Goal: Information Seeking & Learning: Learn about a topic

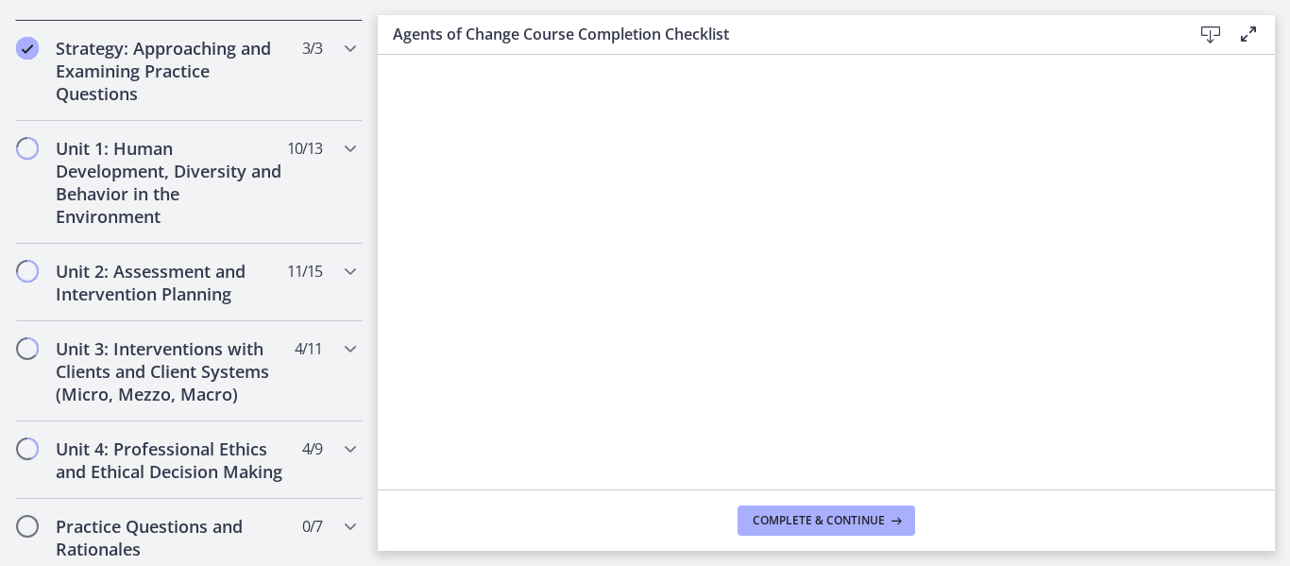
scroll to position [417, 0]
click at [182, 204] on h2 "Unit 1: Human Development, Diversity and Behavior in the Environment" at bounding box center [171, 182] width 230 height 91
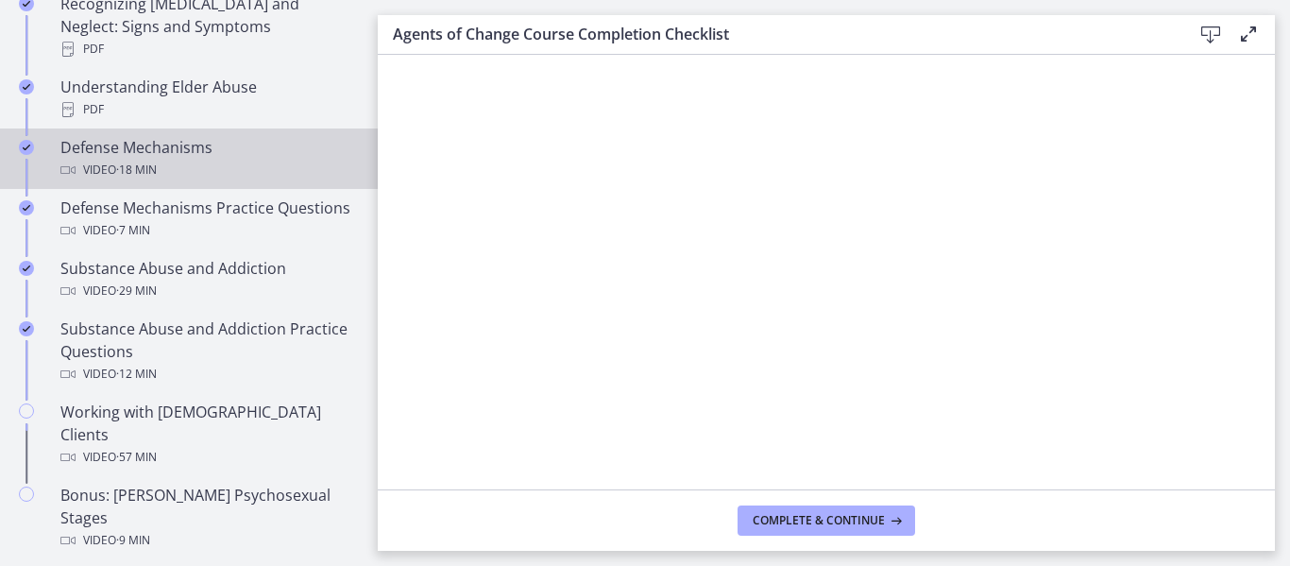
scroll to position [1055, 0]
click at [195, 134] on div "Defense Mechanisms Video · 18 min" at bounding box center [207, 156] width 295 height 45
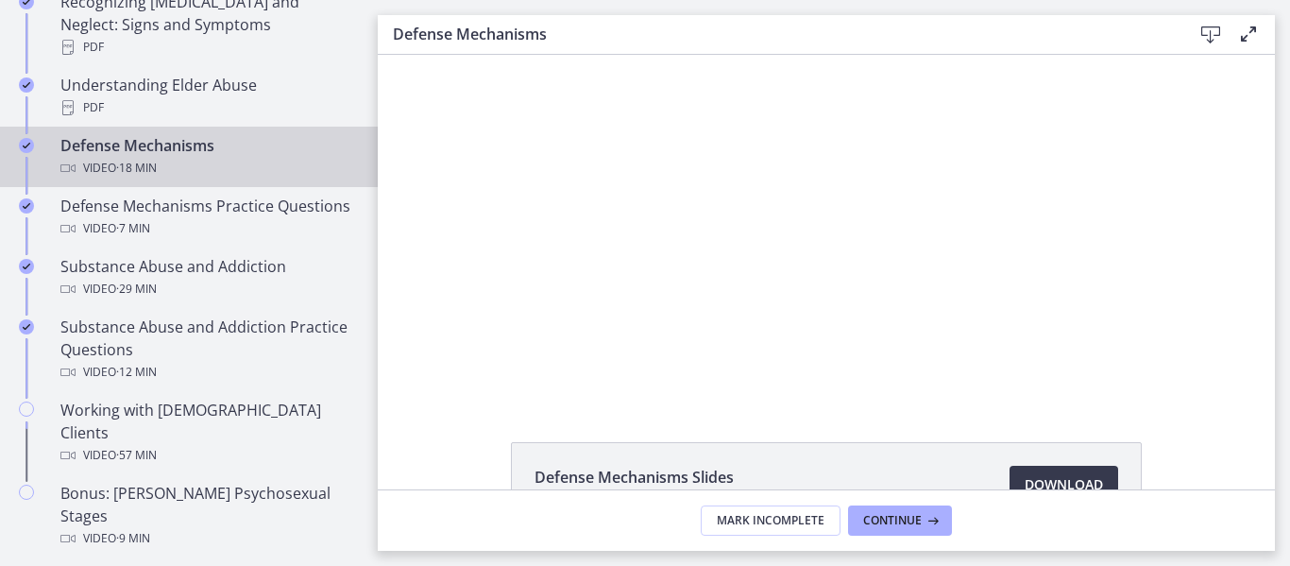
scroll to position [128, 0]
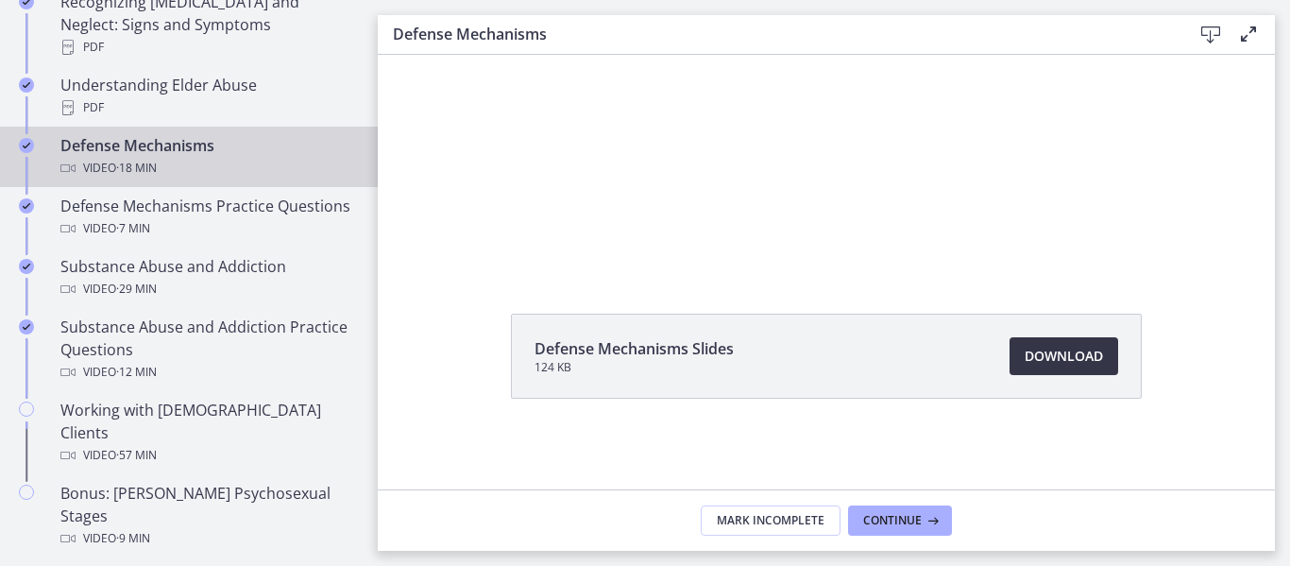
click at [1043, 347] on span "Download Opens in a new window" at bounding box center [1064, 356] width 78 height 23
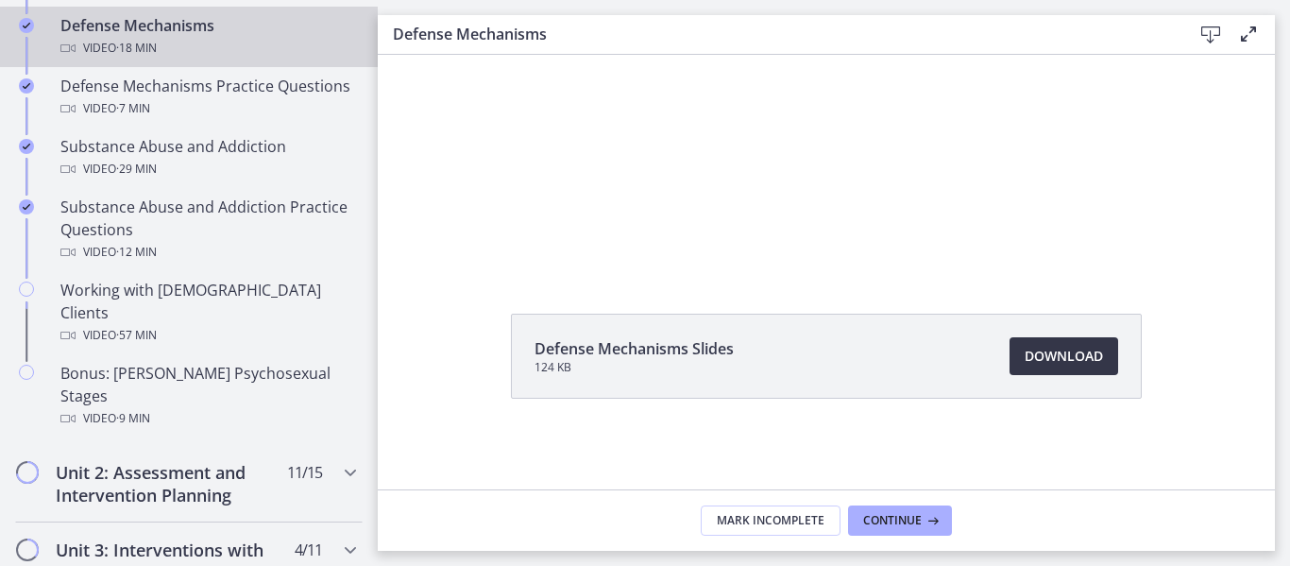
scroll to position [1176, 0]
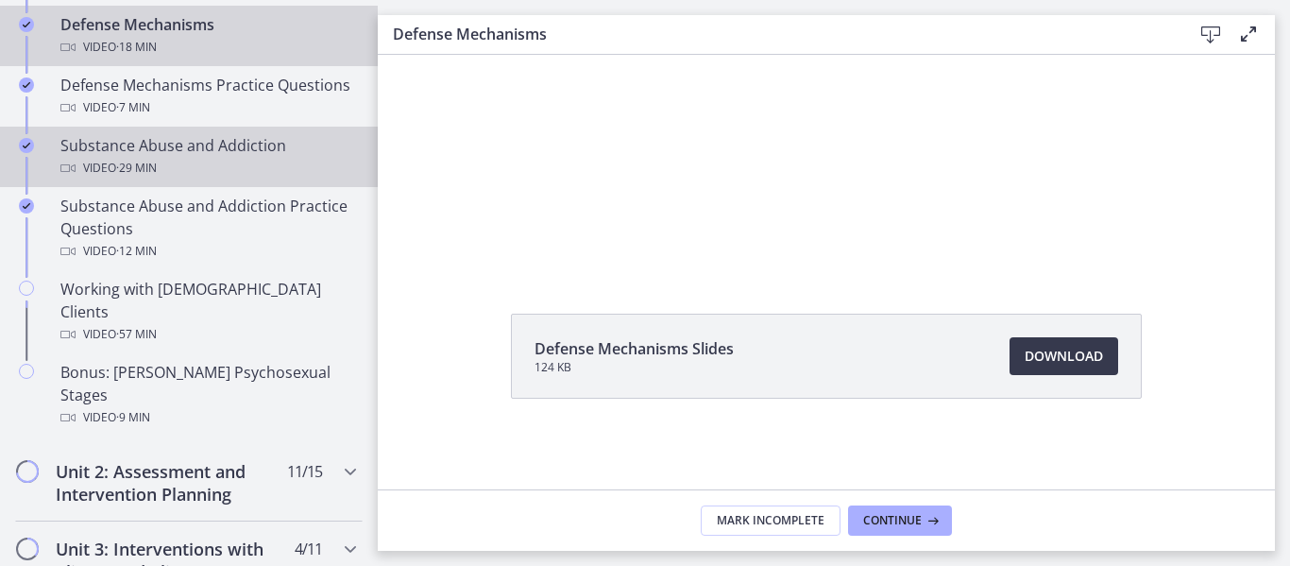
click at [275, 155] on div "Substance Abuse and Addiction Video · 29 min" at bounding box center [207, 156] width 295 height 45
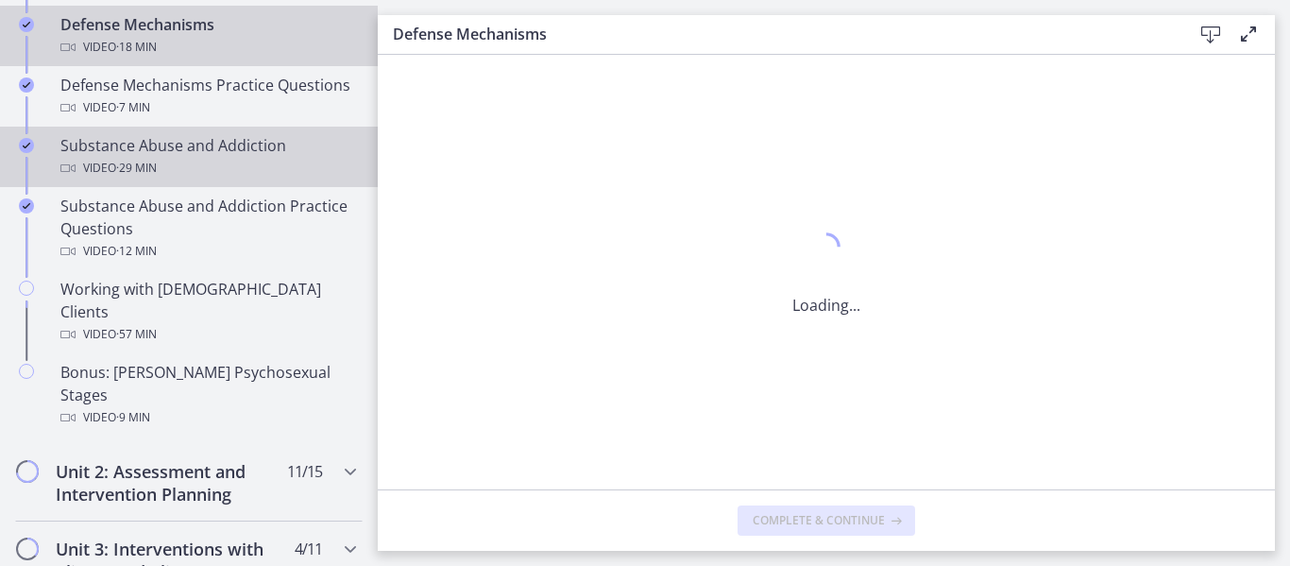
scroll to position [0, 0]
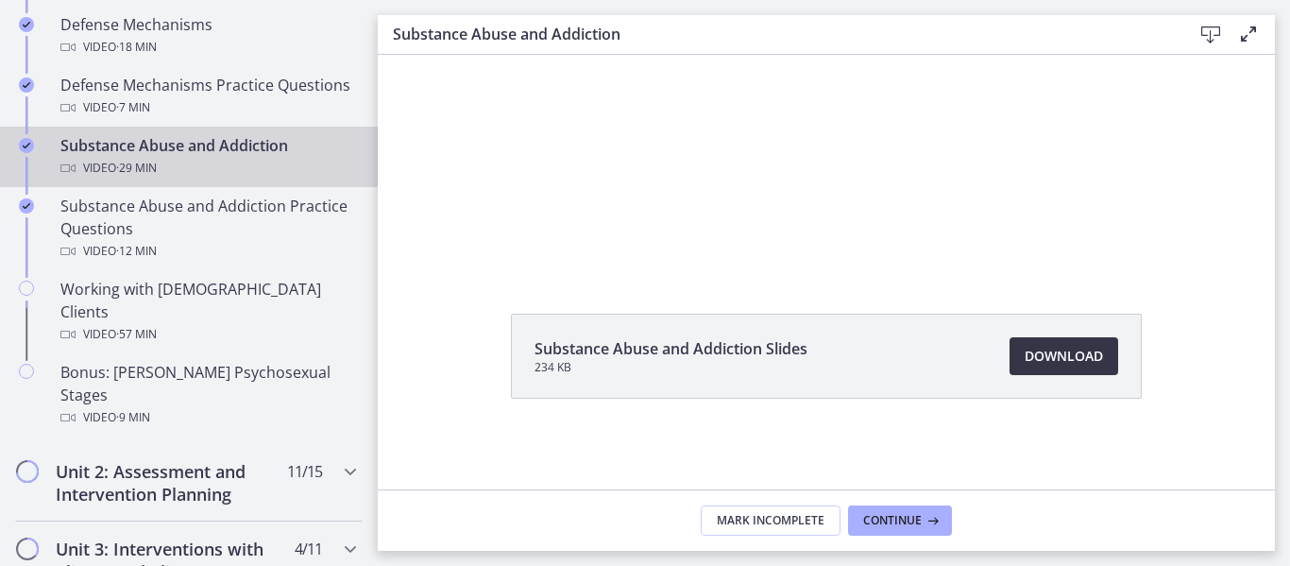
click at [1063, 351] on span "Download Opens in a new window" at bounding box center [1064, 356] width 78 height 23
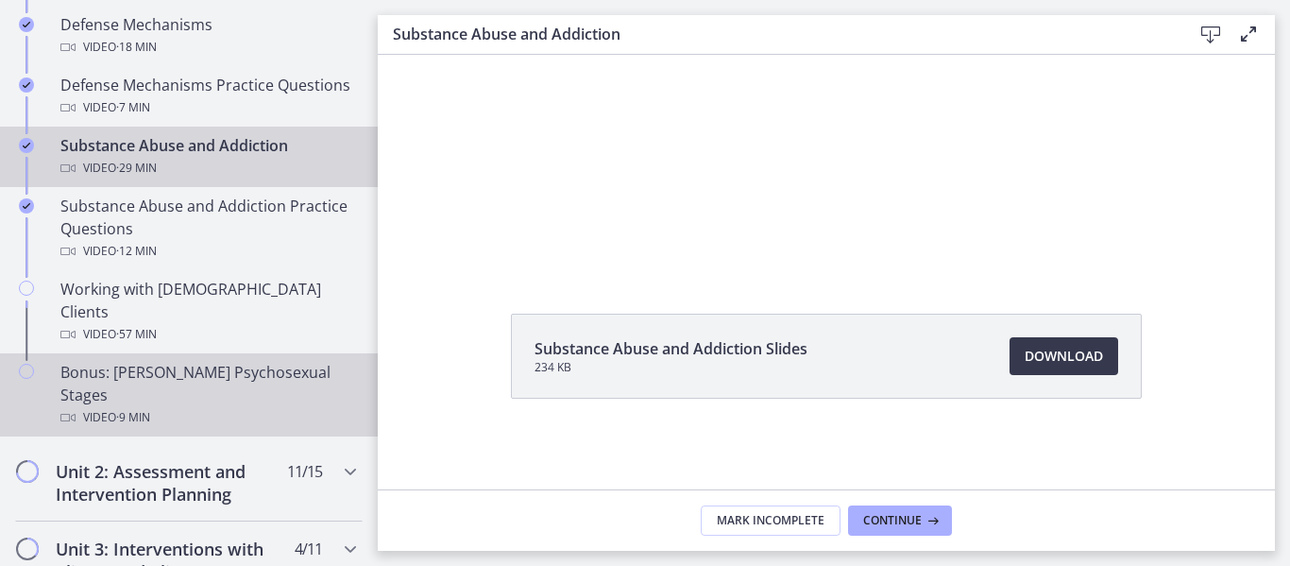
click at [279, 361] on div "Bonus: [PERSON_NAME] Psychosexual Stages Video · 9 min" at bounding box center [207, 395] width 295 height 68
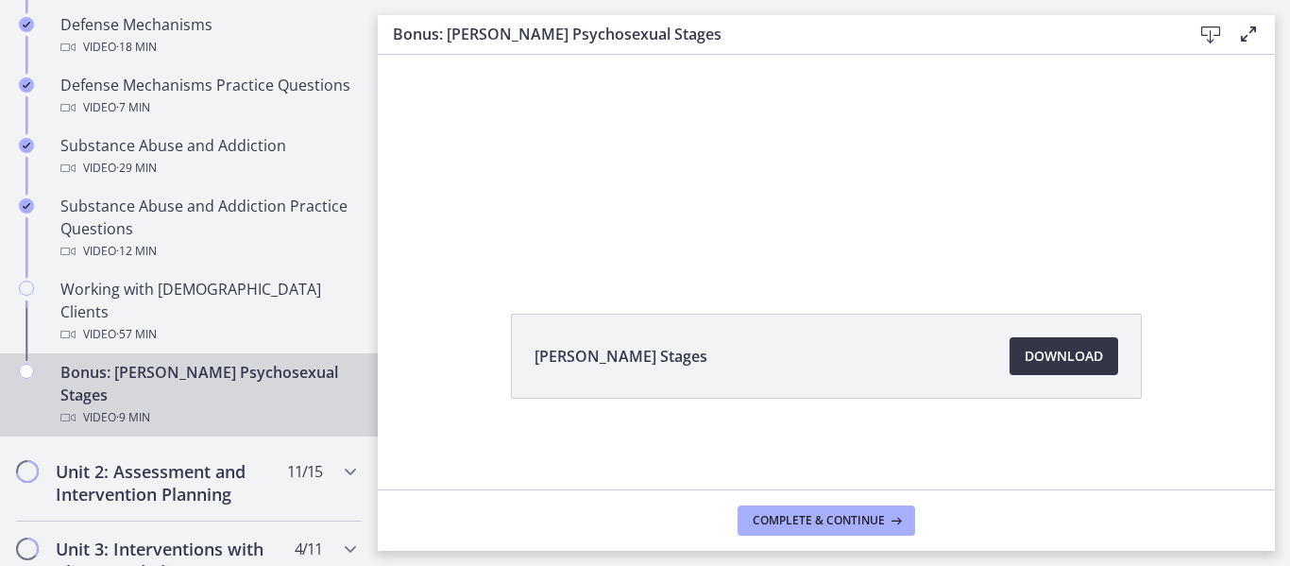
click at [1049, 342] on link "Download Opens in a new window" at bounding box center [1064, 356] width 109 height 38
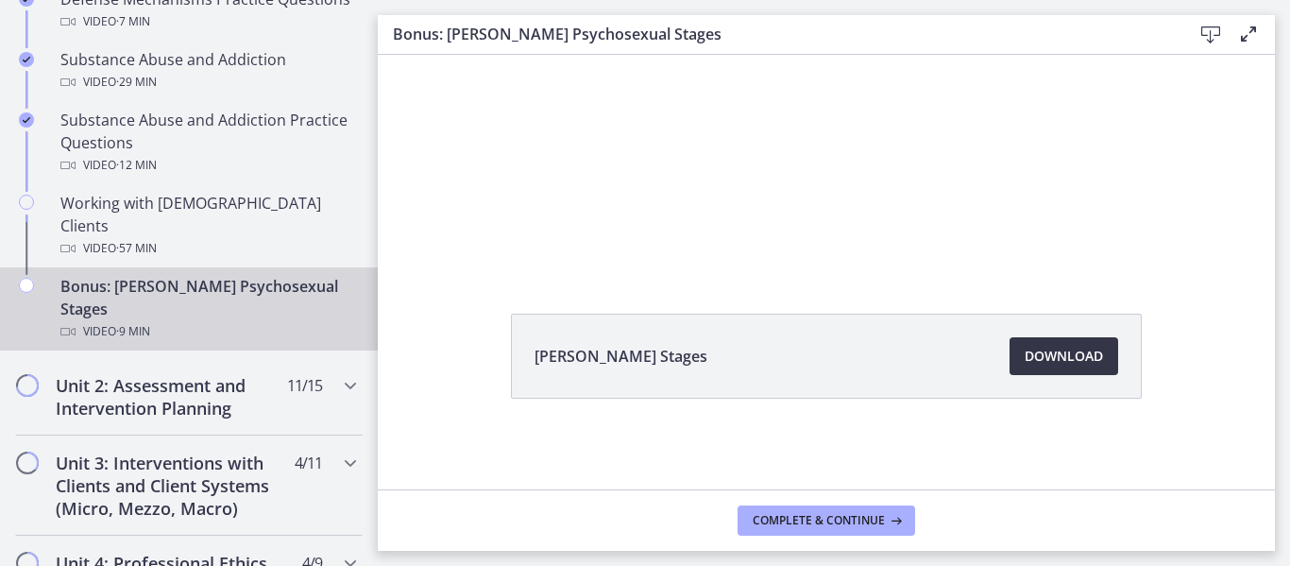
scroll to position [1271, 0]
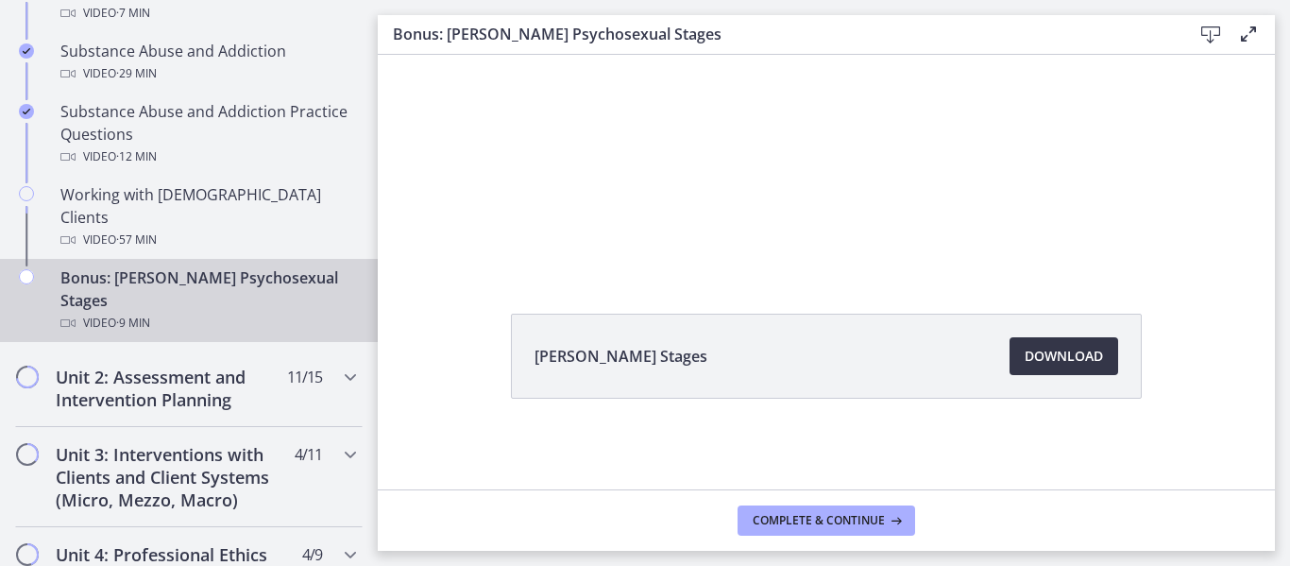
click at [1010, 337] on link "Download Opens in a new window" at bounding box center [1064, 356] width 109 height 38
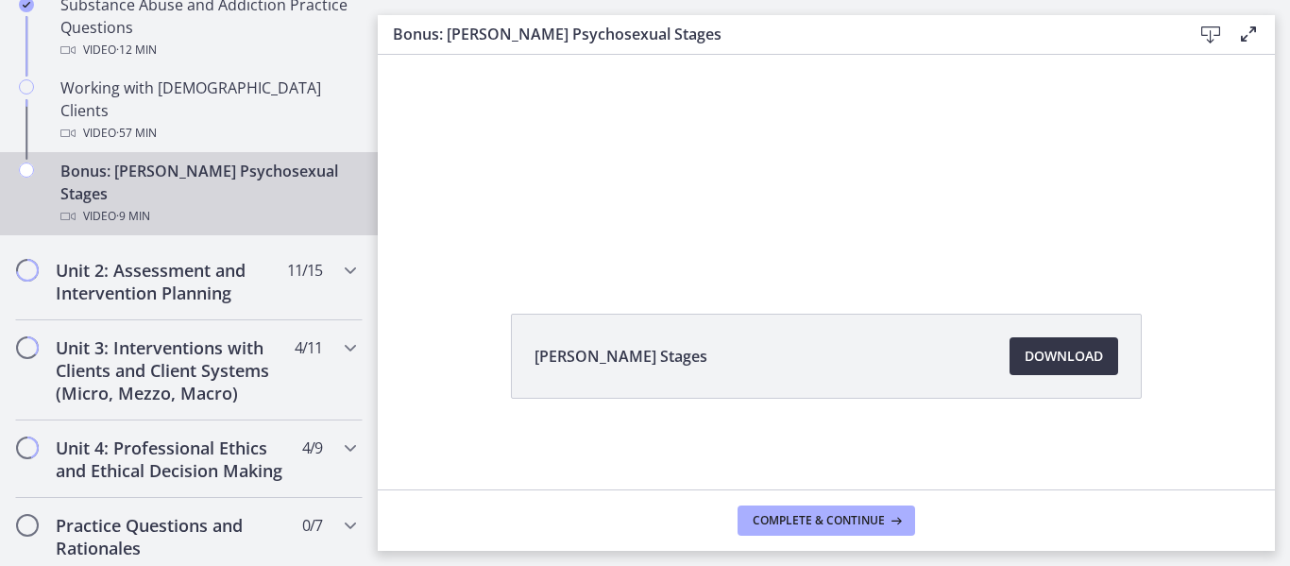
scroll to position [1381, 0]
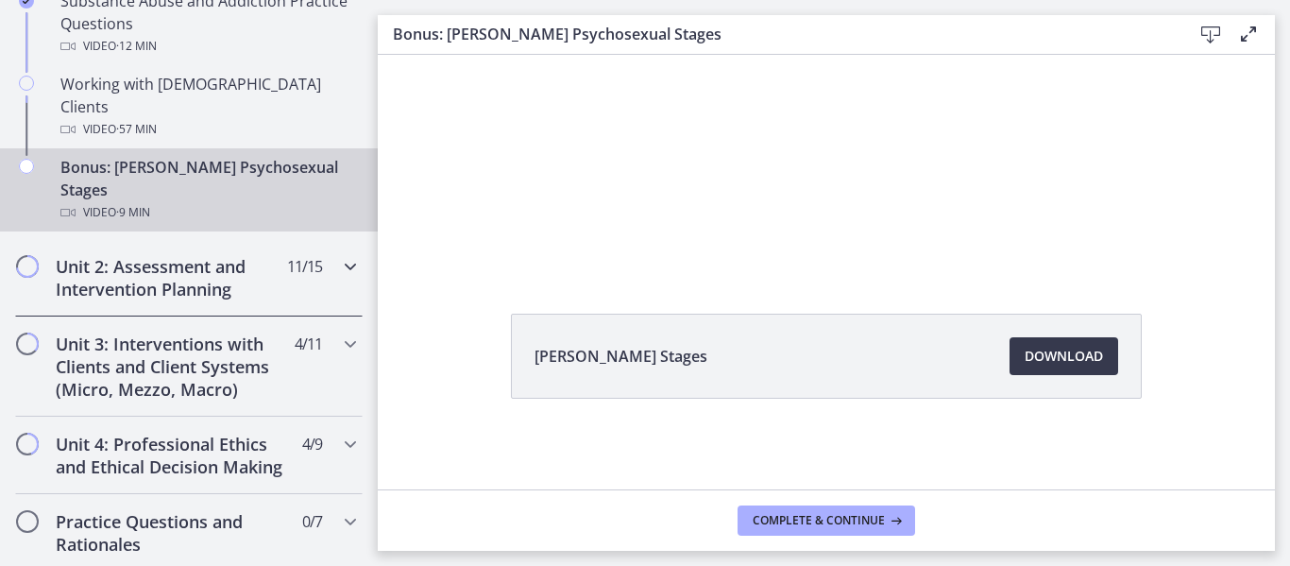
click at [284, 245] on div "Unit 2: Assessment and Intervention Planning 11 / 15 Completed" at bounding box center [189, 277] width 348 height 77
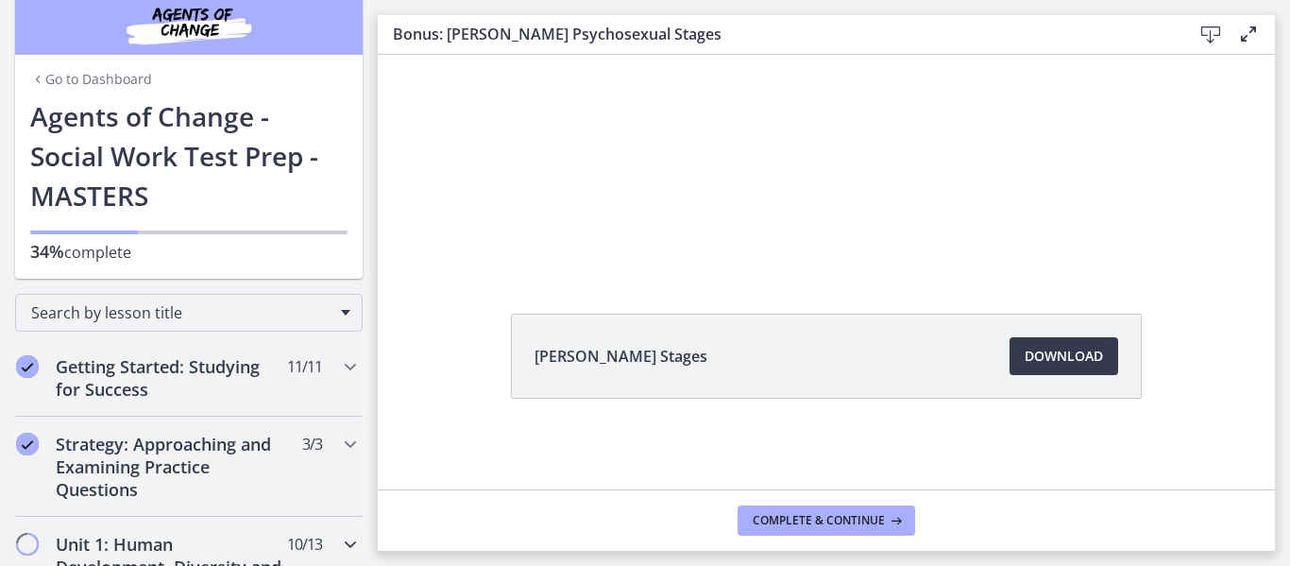
scroll to position [0, 0]
